Goal: Navigation & Orientation: Find specific page/section

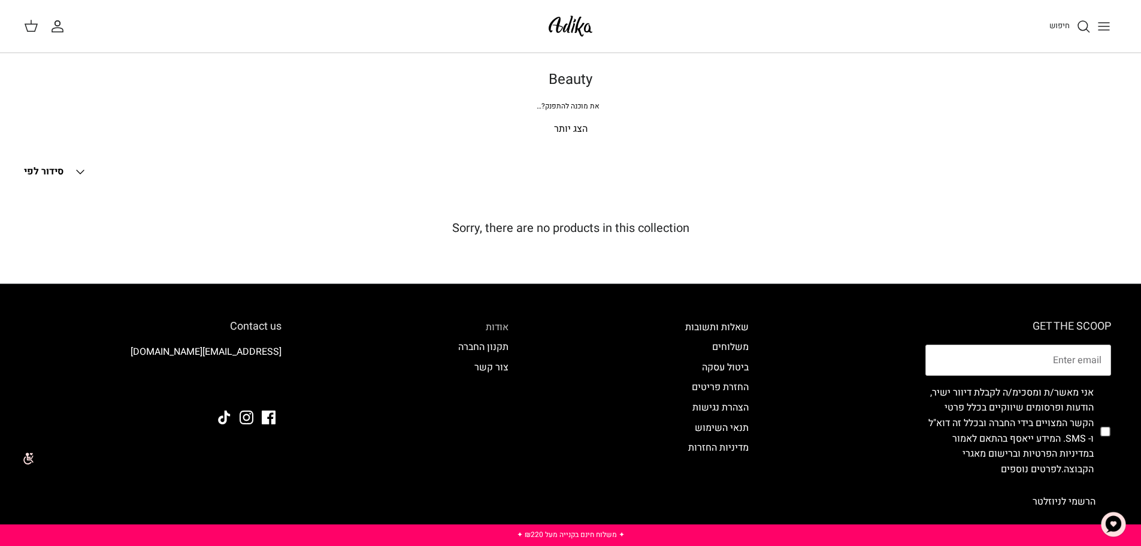
click at [486, 326] on link "אודות" at bounding box center [497, 327] width 23 height 14
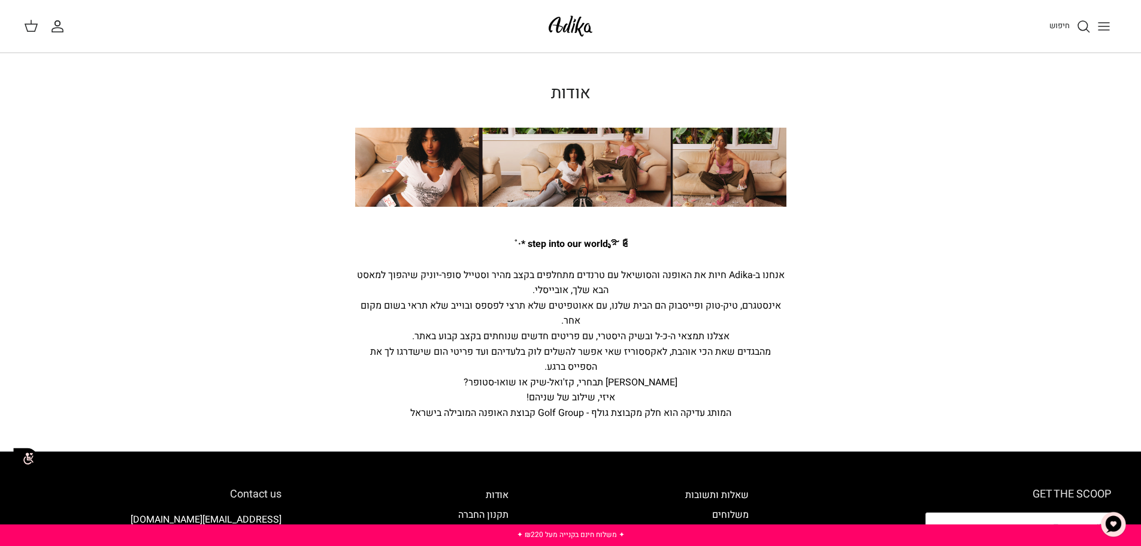
click at [1098, 26] on icon "Toggle menu" at bounding box center [1104, 26] width 14 height 14
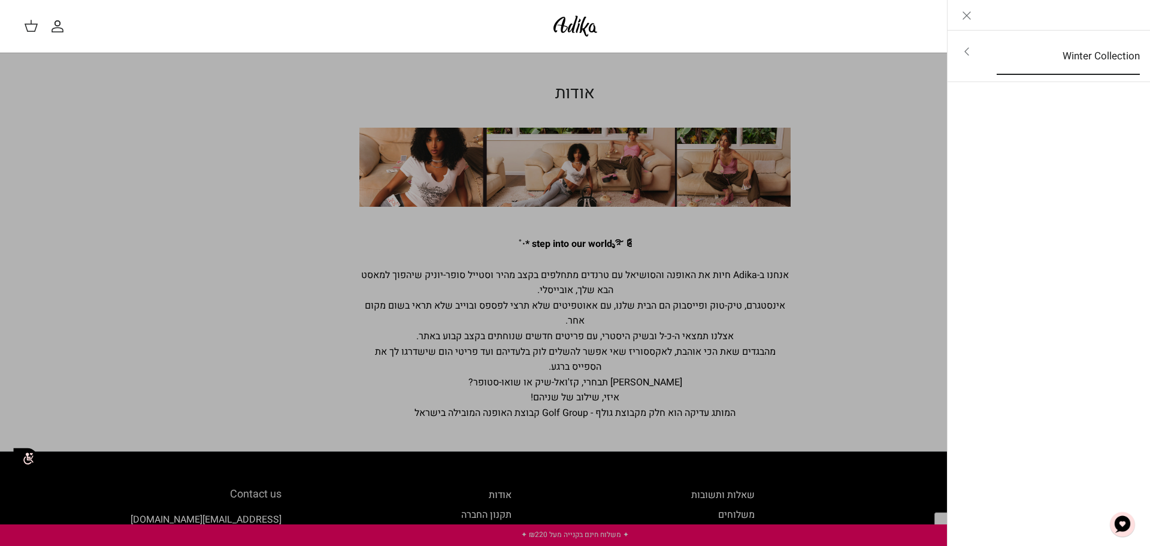
click at [1094, 52] on link "Winter Collection" at bounding box center [1068, 56] width 165 height 37
click at [1118, 11] on link "Left" at bounding box center [1131, 15] width 38 height 30
click at [1132, 13] on icon "Left" at bounding box center [1131, 15] width 14 height 14
